Goal: Find specific page/section: Find specific page/section

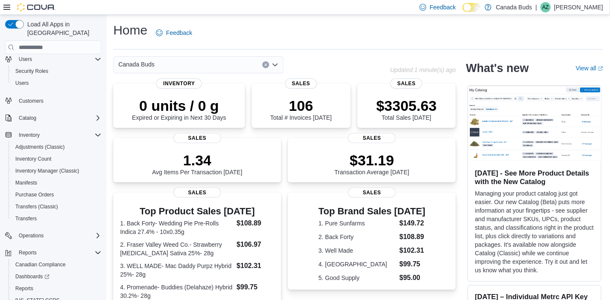
scroll to position [45, 0]
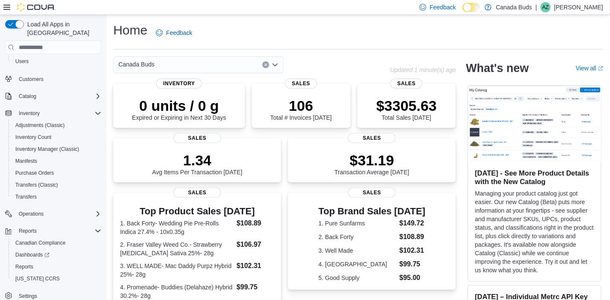
click at [171, 67] on div "Canada Buds" at bounding box center [198, 64] width 170 height 17
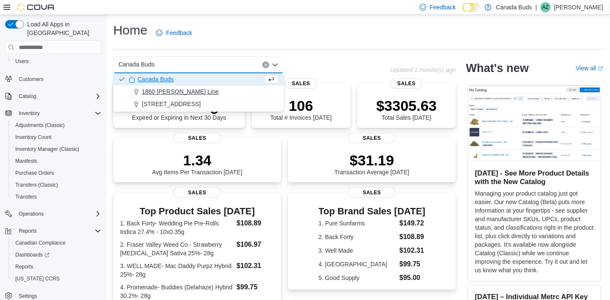
click at [166, 89] on span "1860 [PERSON_NAME] Line" at bounding box center [180, 91] width 77 height 9
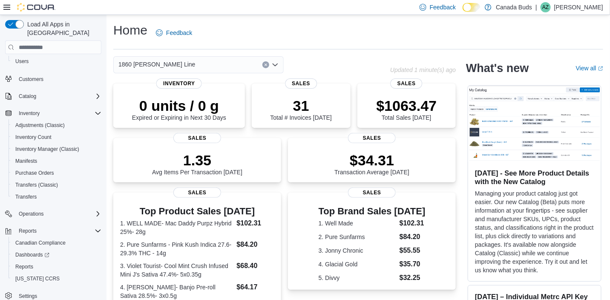
click at [172, 64] on div "1860 [PERSON_NAME] Line" at bounding box center [198, 64] width 170 height 17
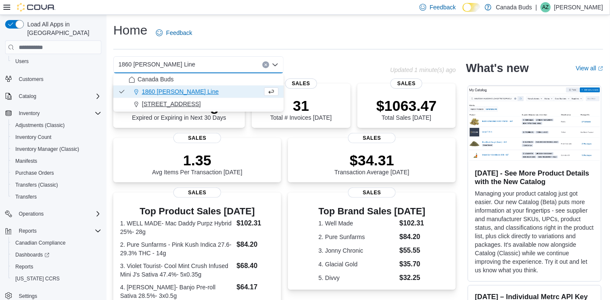
click at [166, 101] on span "[STREET_ADDRESS]" at bounding box center [171, 104] width 59 height 9
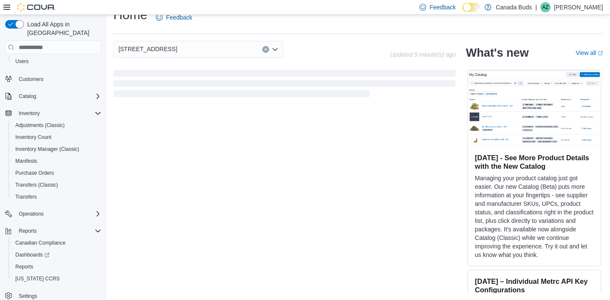
scroll to position [121, 0]
